Goal: Complete application form

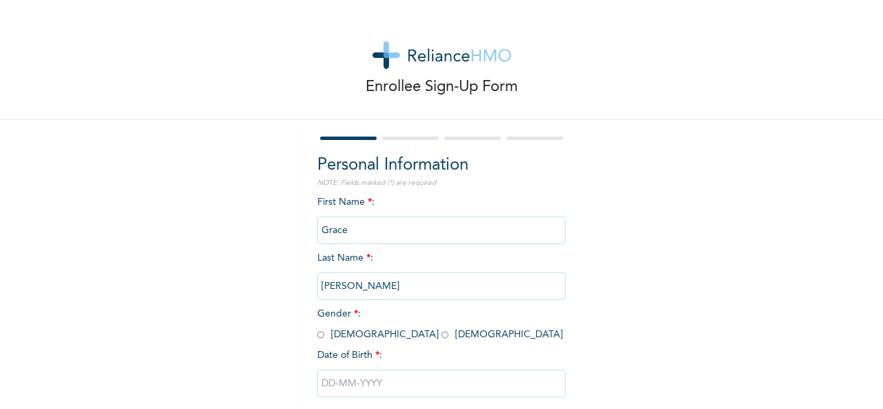
scroll to position [77, 0]
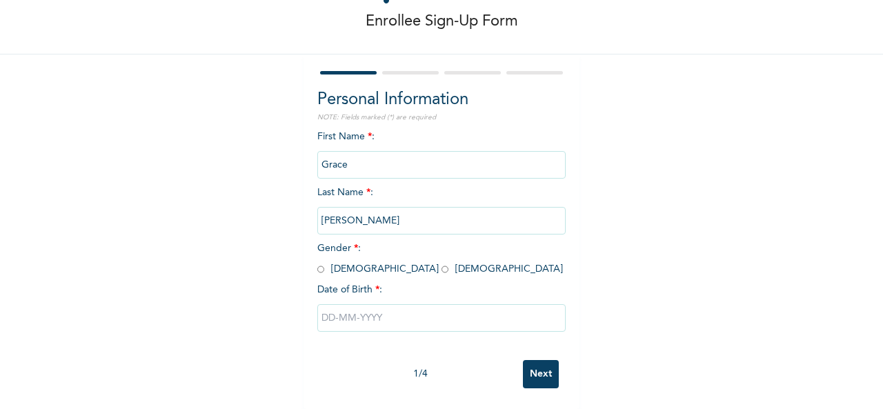
click at [442, 263] on input "radio" at bounding box center [445, 269] width 7 height 13
radio input "true"
click at [358, 304] on input "text" at bounding box center [441, 318] width 248 height 28
select select "8"
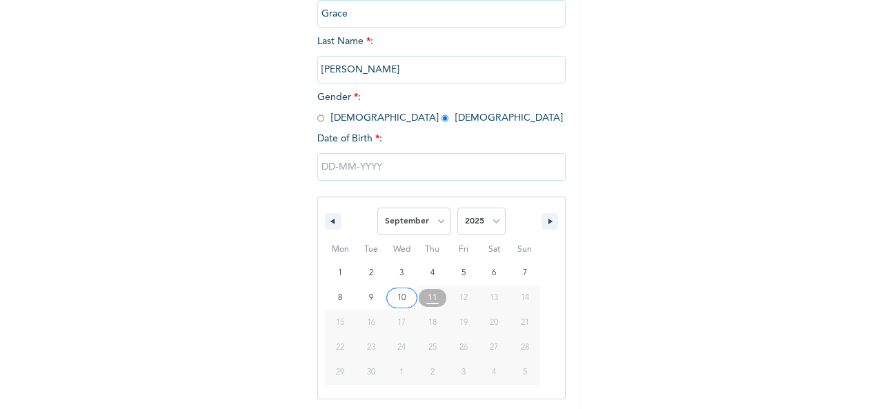
scroll to position [219, 0]
click at [468, 223] on select "2025 2024 2023 2022 2021 2020 2019 2018 2017 2016 2015 2014 2013 2012 2011 2010…" at bounding box center [481, 220] width 48 height 28
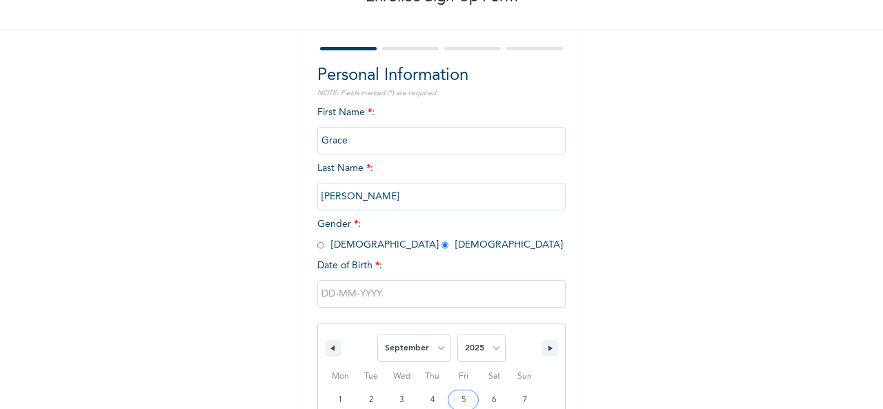
scroll to position [289, 0]
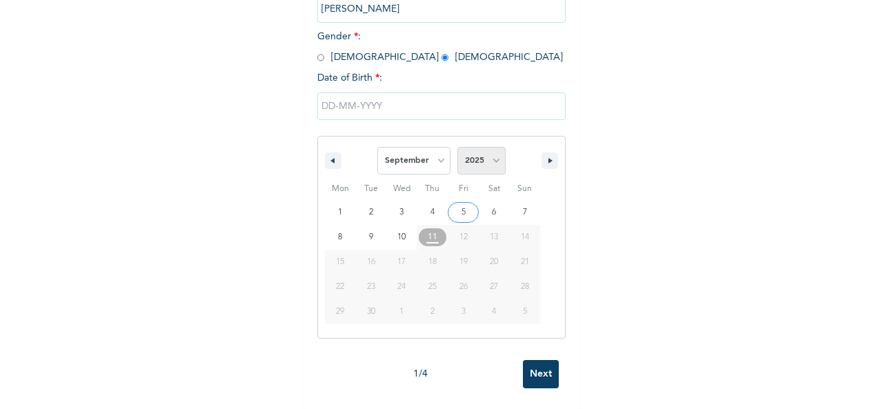
click at [472, 148] on select "2025 2024 2023 2022 2021 2020 2019 2018 2017 2016 2015 2014 2013 2012 2011 2010…" at bounding box center [481, 161] width 48 height 28
select select "1993"
click at [457, 147] on select "2025 2024 2023 2022 2021 2020 2019 2018 2017 2016 2015 2014 2013 2012 2011 2010…" at bounding box center [481, 161] width 48 height 28
type input "[DATE]"
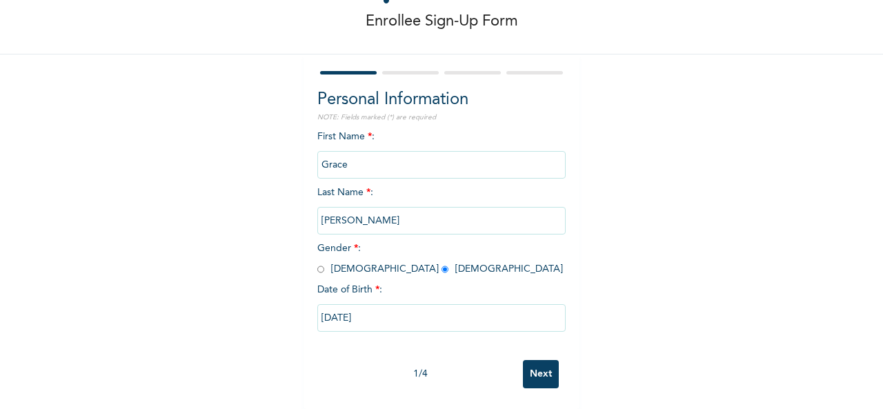
scroll to position [77, 0]
click at [532, 360] on input "Next" at bounding box center [541, 374] width 36 height 28
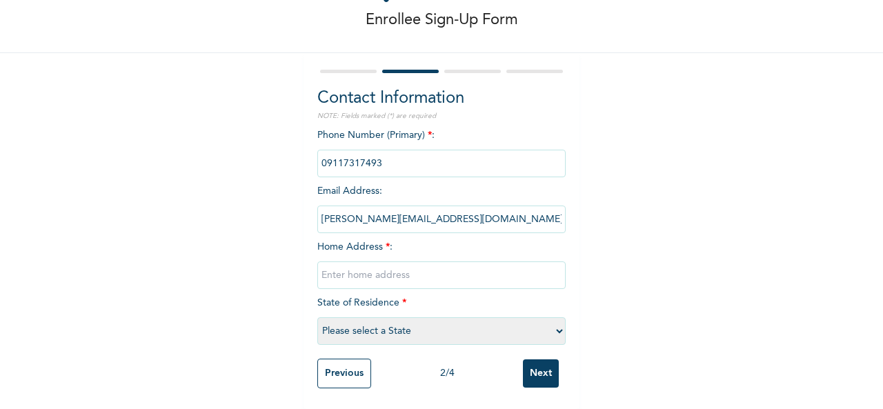
click at [366, 270] on input "text" at bounding box center [441, 275] width 248 height 28
type input "*"
type input "[STREET_ADDRESS]"
click at [362, 321] on select "Please select a State [PERSON_NAME] (FCT) [PERSON_NAME] Ibom [GEOGRAPHIC_DATA] …" at bounding box center [441, 331] width 248 height 28
select select "25"
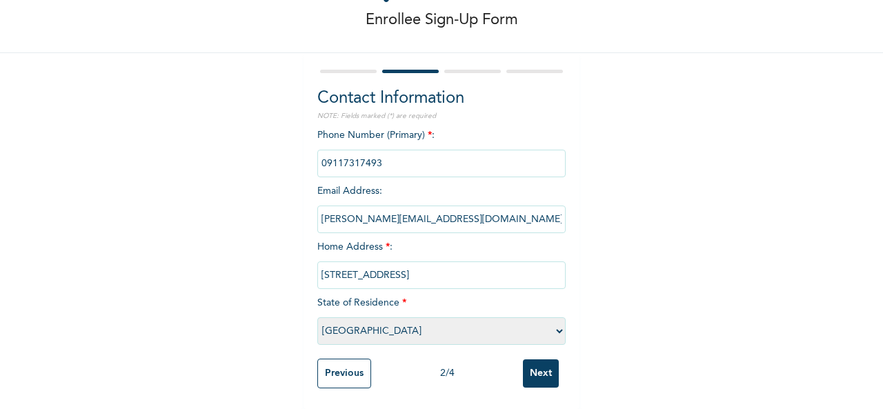
click at [317, 317] on select "Please select a State [PERSON_NAME] (FCT) [PERSON_NAME] Ibom [GEOGRAPHIC_DATA] …" at bounding box center [441, 331] width 248 height 28
click at [545, 361] on input "Next" at bounding box center [541, 373] width 36 height 28
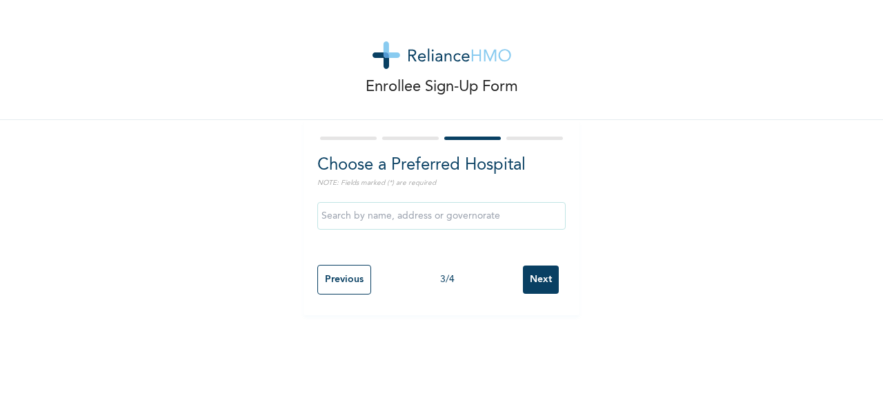
click at [418, 215] on input "text" at bounding box center [441, 216] width 248 height 28
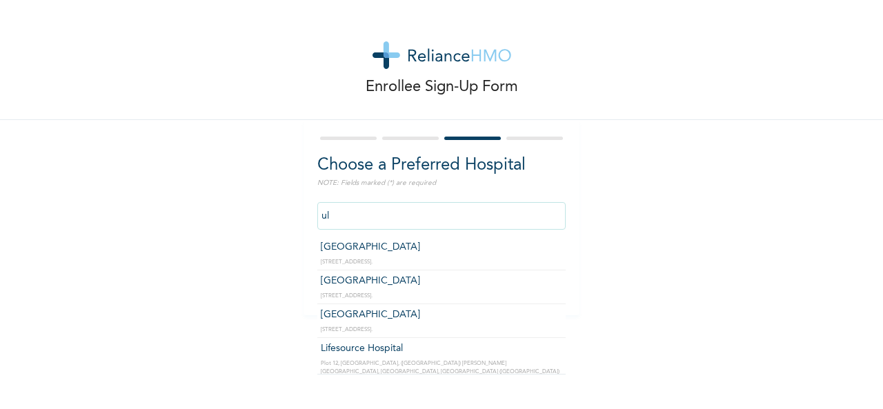
type input "u"
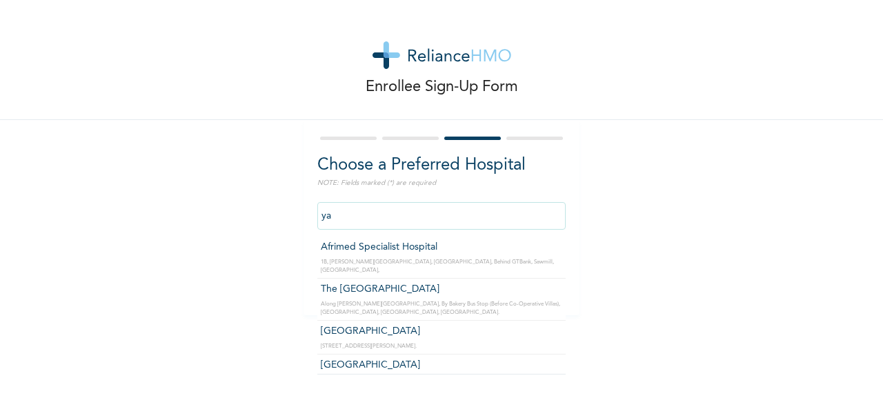
type input "y"
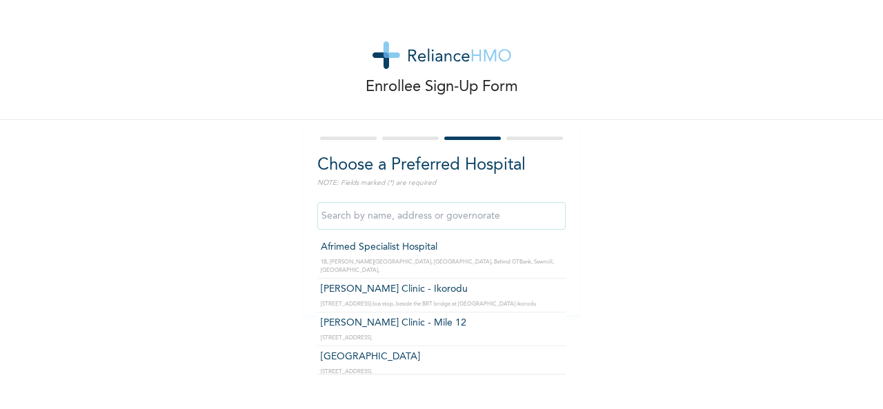
click at [356, 219] on input "text" at bounding box center [441, 216] width 248 height 28
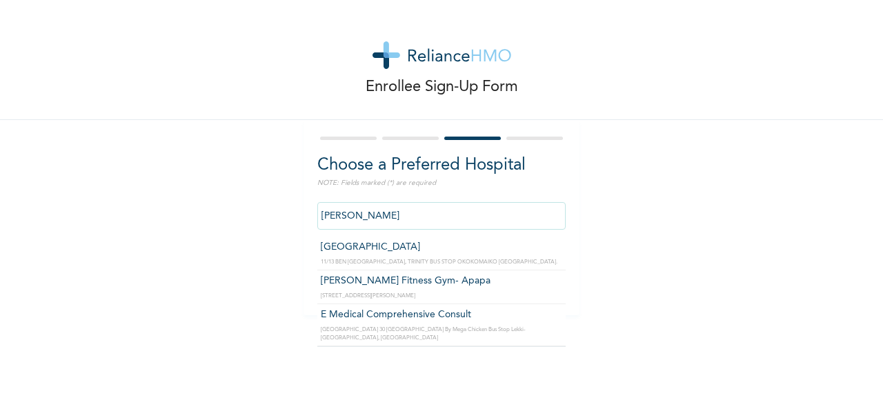
type input "[PERSON_NAME]"
